Goal: Use online tool/utility: Utilize a website feature to perform a specific function

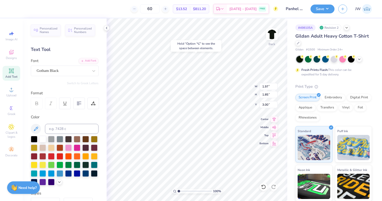
type input "3.00"
type input "6.39"
type input "2.90"
type input "2.82"
type input "5.14"
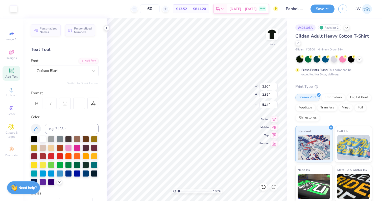
type input "0.52"
type input "1.85"
type input "6.03"
type input "9.17"
type input "2.07"
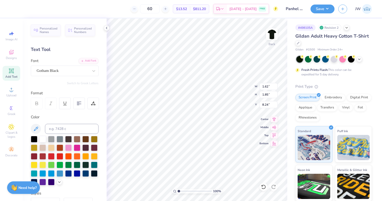
type input "1.86"
type input "9.16"
type input "1.62"
type input "1.85"
type input "8.52"
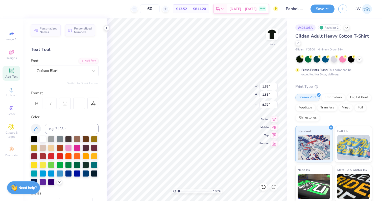
type input "8.78"
type input "3.00"
type input "2.07"
type input "1.86"
type input "3.40"
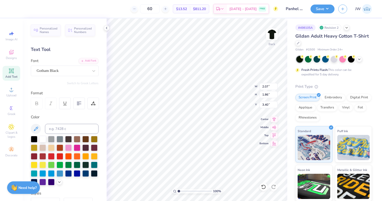
type input "2.90"
type input "2.82"
type input "5.54"
type input "8.78"
type input "1.50"
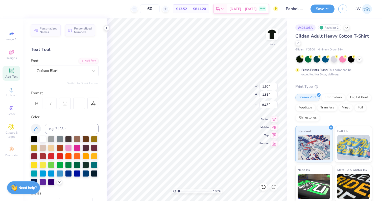
type input "9.43"
type input "6.93"
type input "1.56"
type input "6.93"
type input "1.56"
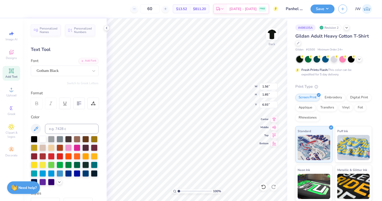
type input "6.00"
type input "1.50"
type input "8.24"
type input "1.50"
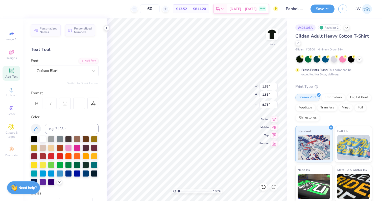
type input "8.24"
type input "2.07"
type input "1.86"
type input "3.40"
type input "1.81"
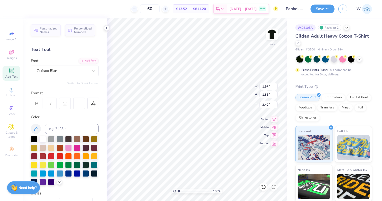
type input "1.92"
type input "3.00"
click at [317, 8] on button "Save" at bounding box center [322, 8] width 24 height 9
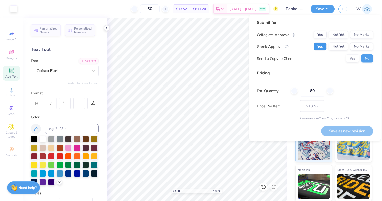
click at [324, 48] on button "Yes" at bounding box center [319, 47] width 13 height 8
click at [366, 36] on button "No Marks" at bounding box center [361, 35] width 23 height 8
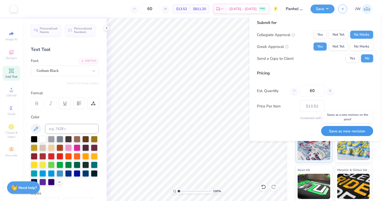
click at [341, 129] on button "Save as new revision" at bounding box center [347, 131] width 52 height 10
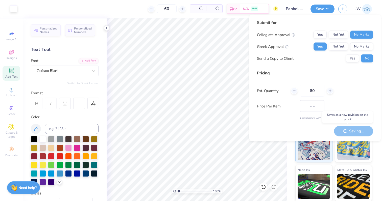
type input "$13.52"
